Goal: Obtain resource: Download file/media

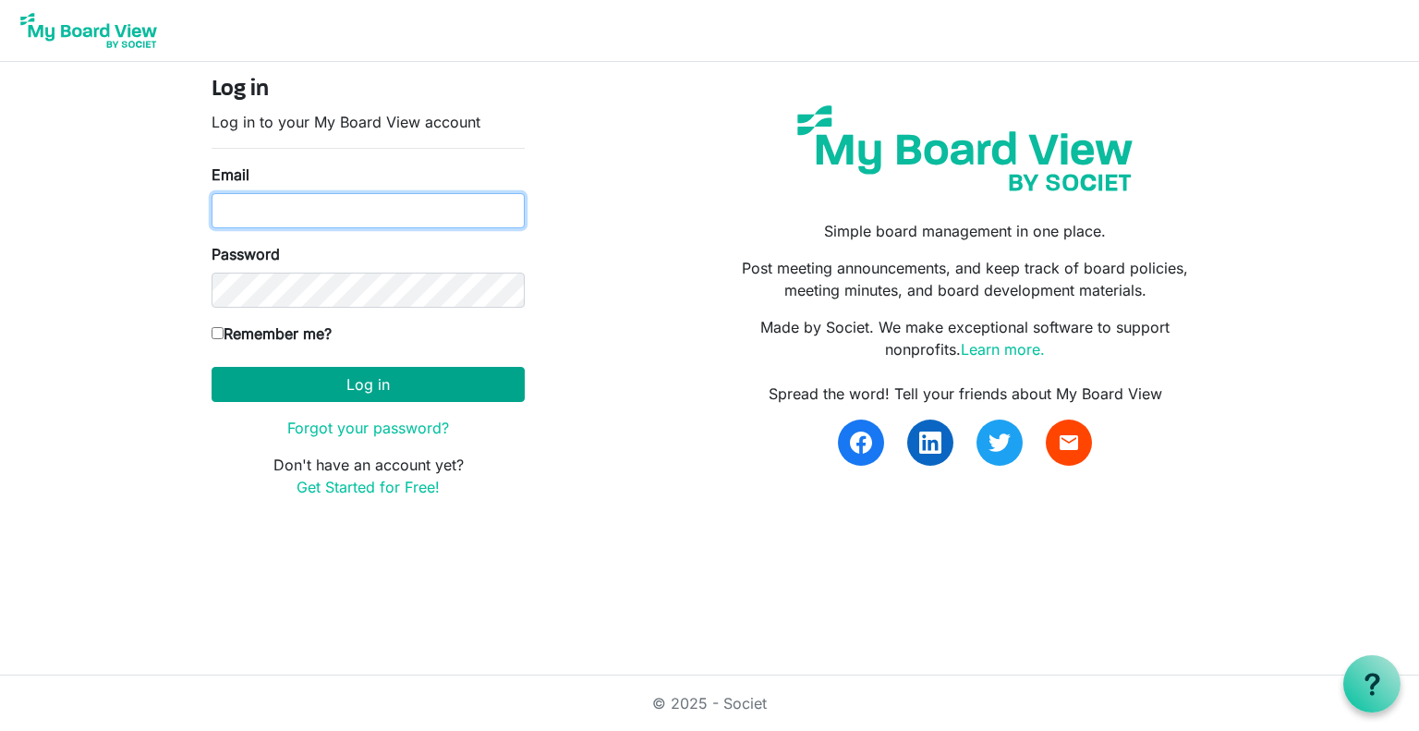
type input "[EMAIL_ADDRESS][DOMAIN_NAME]"
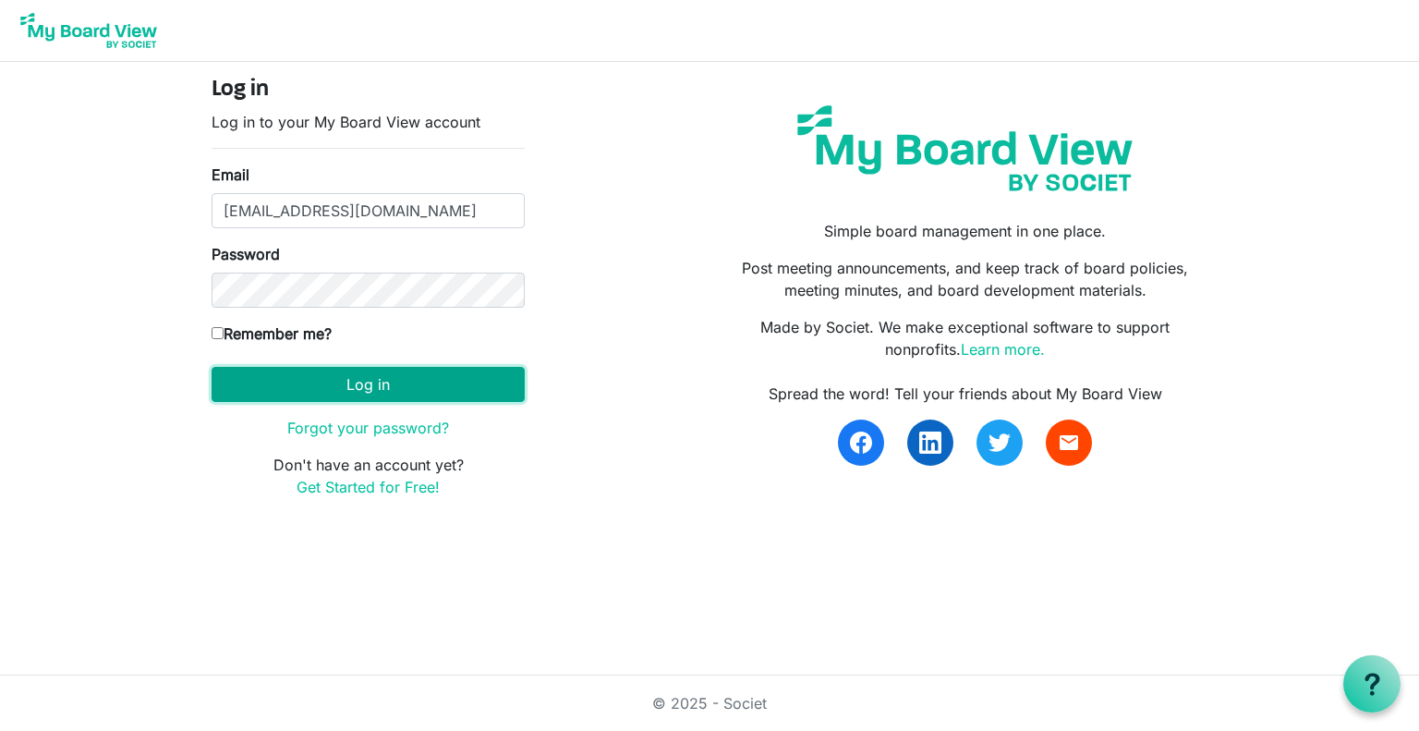
click at [333, 387] on button "Log in" at bounding box center [368, 384] width 313 height 35
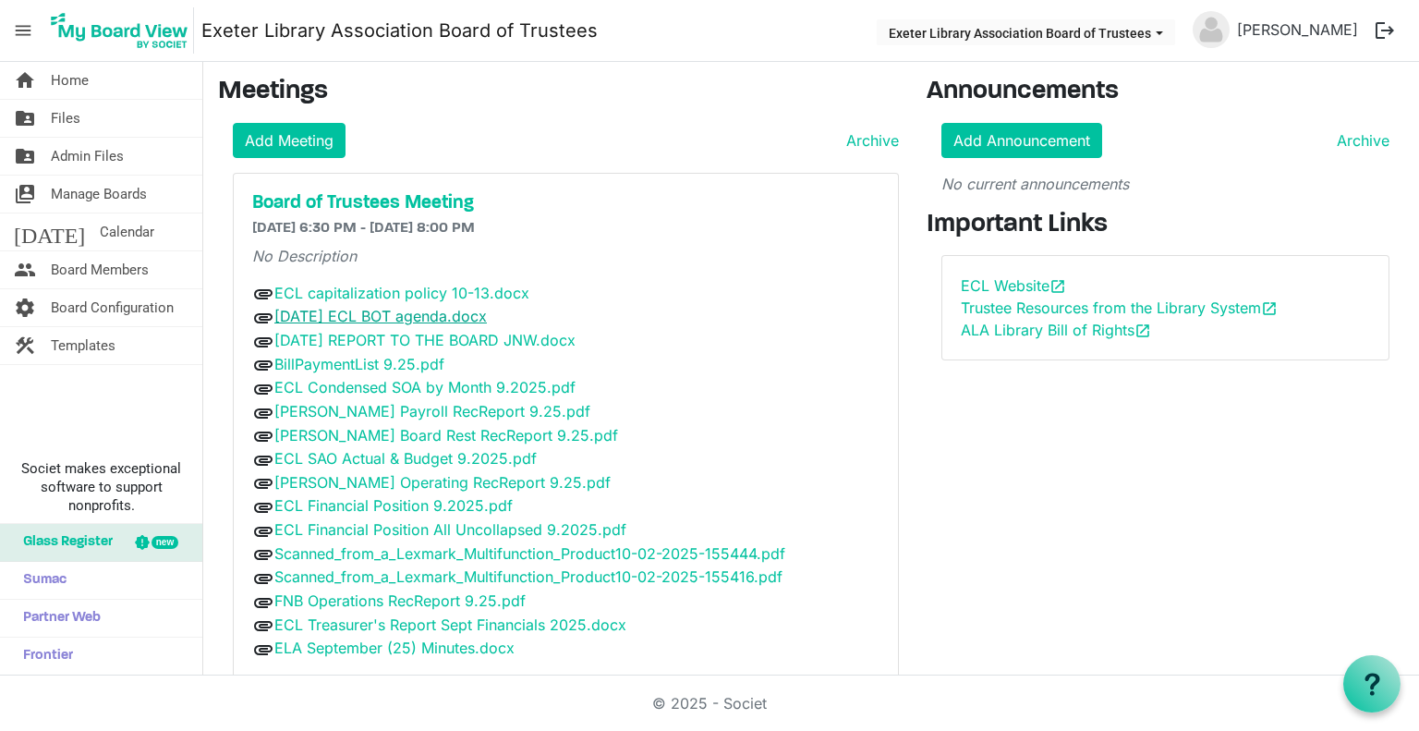
click at [388, 309] on link "October 13 2025 ECL BOT agenda.docx" at bounding box center [380, 316] width 212 height 18
click at [341, 692] on div "© 2025 - Societ" at bounding box center [709, 702] width 1053 height 55
click at [433, 333] on link "2025 OCTOBER REPORT TO THE BOARD JNW.docx" at bounding box center [424, 340] width 301 height 18
click at [935, 684] on div "© 2025 - Societ" at bounding box center [709, 702] width 1053 height 55
click at [429, 615] on link "ECL Treasurer's Report Sept Financials 2025.docx" at bounding box center [450, 624] width 352 height 18
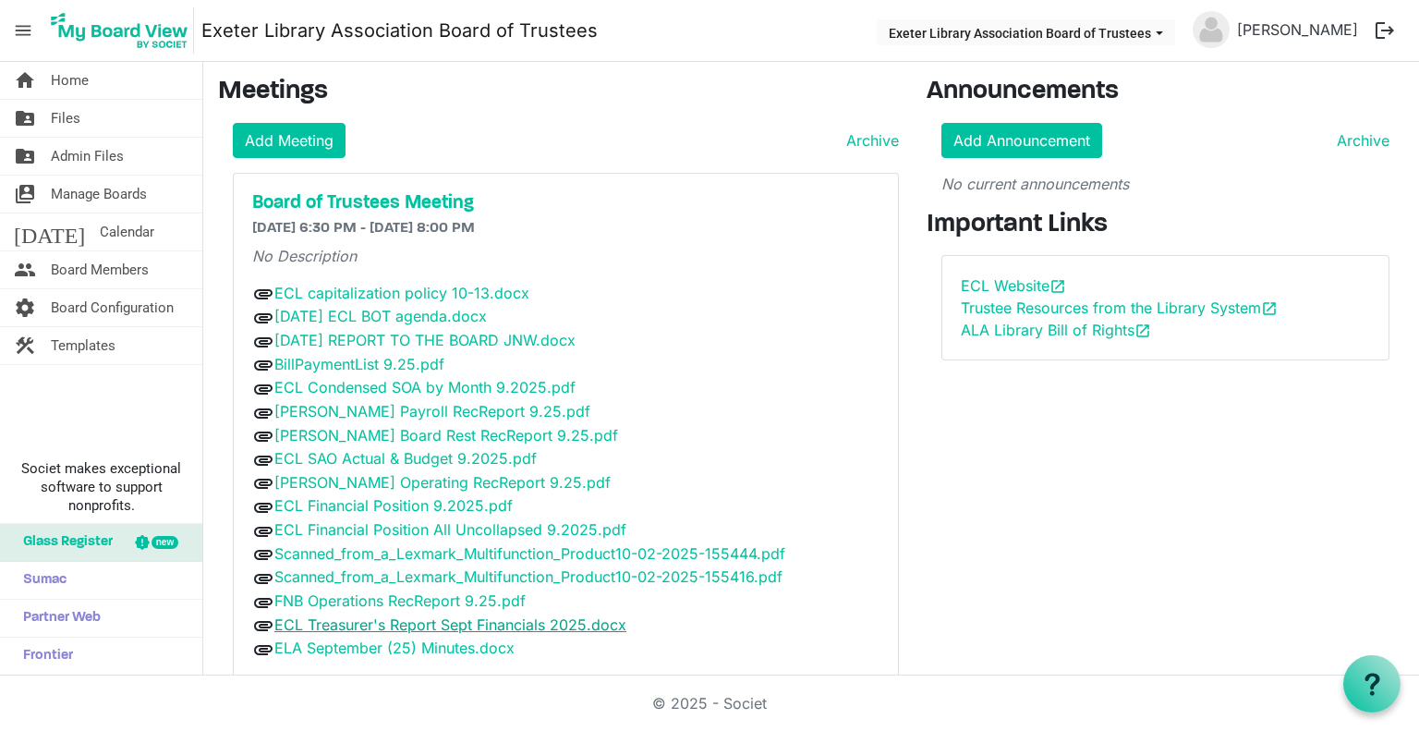
click at [429, 615] on link "ECL Treasurer's Report Sept Financials 2025.docx" at bounding box center [450, 624] width 352 height 18
click at [523, 697] on div "© 2025 - Societ" at bounding box center [709, 702] width 1053 height 55
click at [388, 355] on link "BillPaymentList 9.25.pdf" at bounding box center [359, 364] width 170 height 18
click at [676, 544] on link "Scanned_from_a_Lexmark_Multifunction_Product10-02-2025-155444.pdf" at bounding box center [529, 553] width 511 height 18
